Goal: Task Accomplishment & Management: Manage account settings

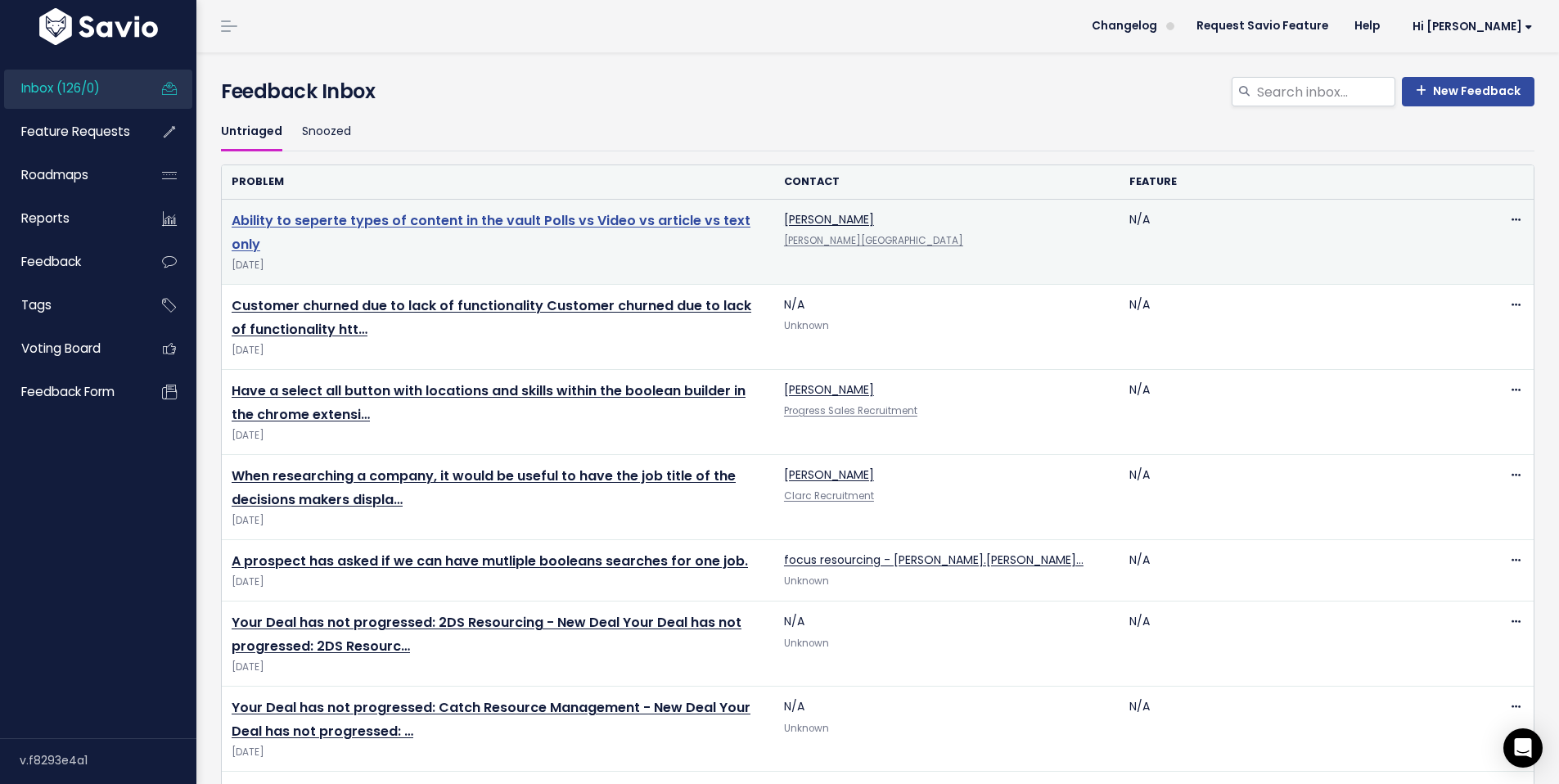
click at [377, 219] on link "Ability to seperte types of content in the vault Polls vs Video vs article vs t…" at bounding box center [491, 232] width 519 height 43
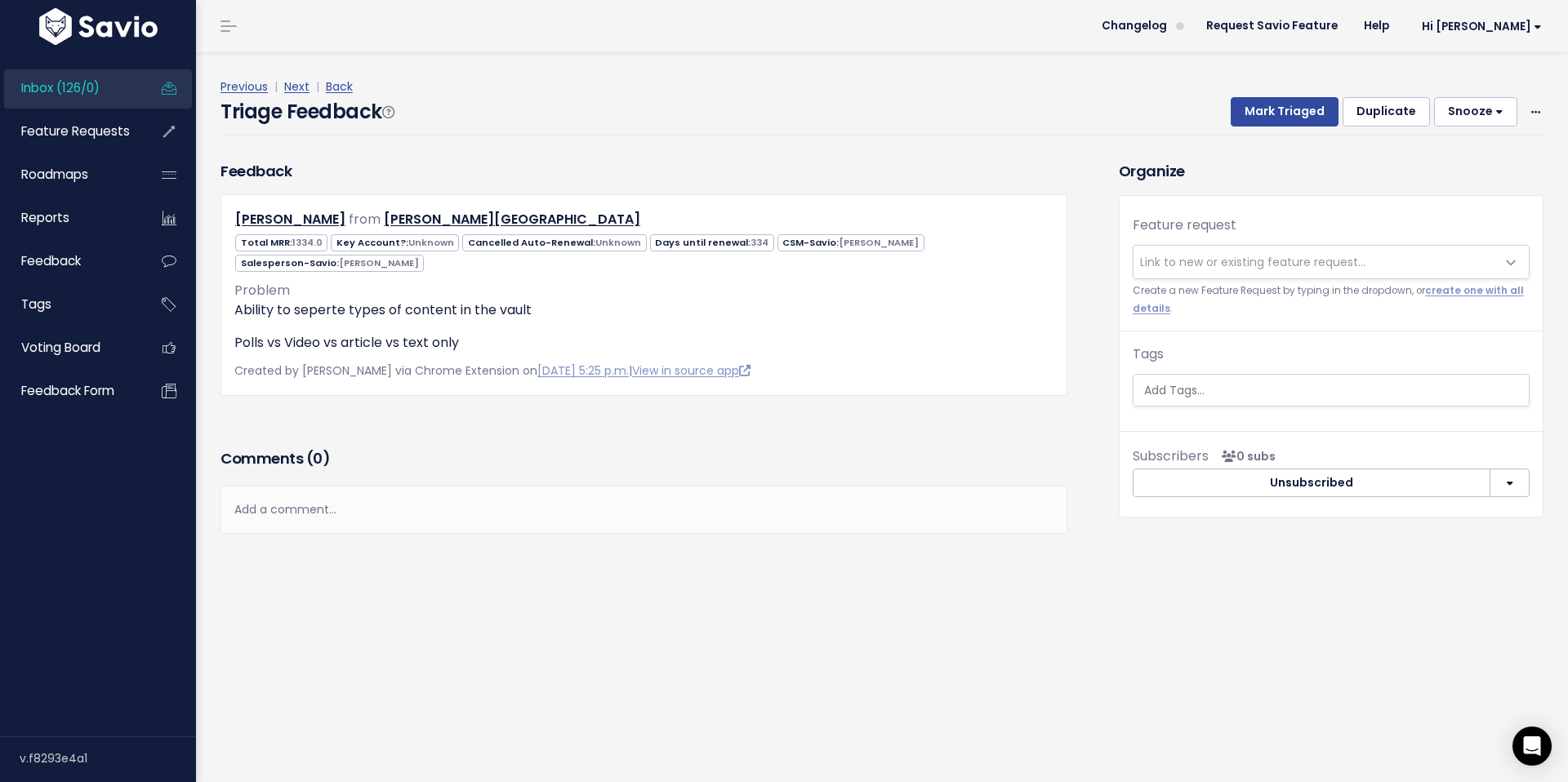
click at [76, 88] on span "Inbox (126/0)" at bounding box center [60, 88] width 78 height 18
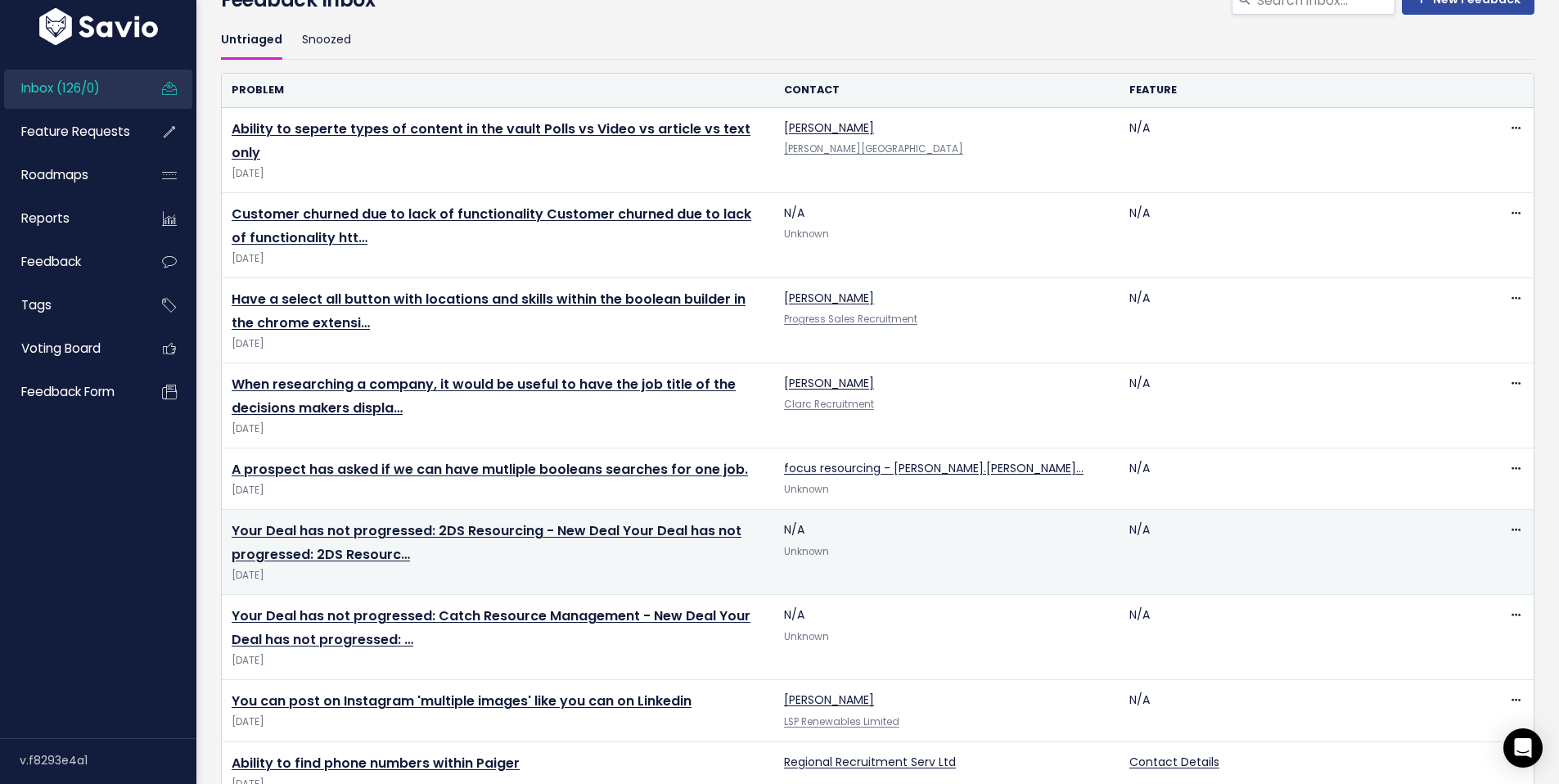
scroll to position [95, 0]
